Goal: Navigation & Orientation: Find specific page/section

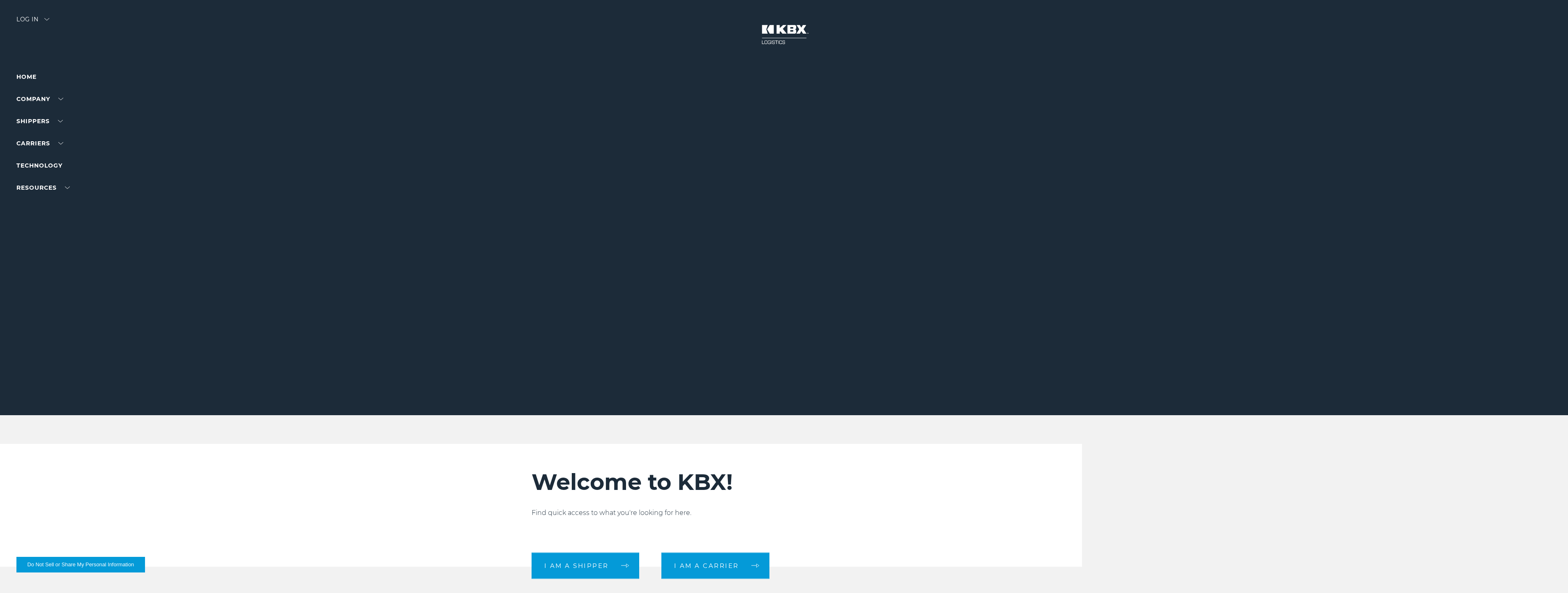
click at [32, 71] on div at bounding box center [787, 207] width 1574 height 415
click at [31, 75] on link "Home" at bounding box center [26, 77] width 20 height 7
click at [38, 113] on link "About Us" at bounding box center [31, 114] width 30 height 6
